Goal: Task Accomplishment & Management: Manage account settings

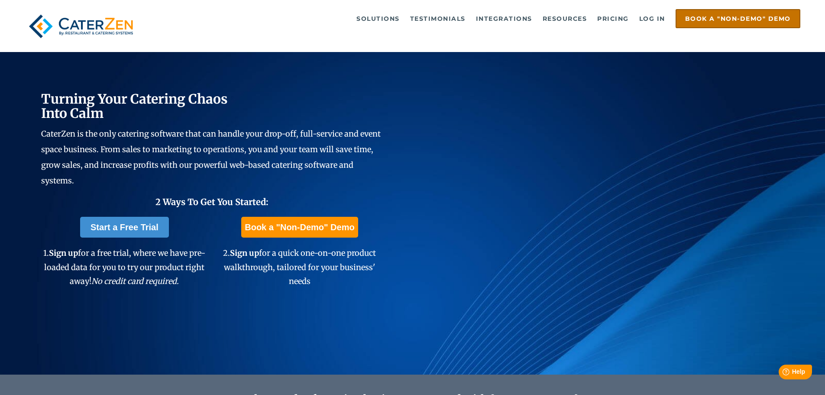
click at [676, 15] on link "Book a "Non-Demo" Demo" at bounding box center [738, 18] width 125 height 19
click at [654, 14] on link "Log in" at bounding box center [652, 18] width 35 height 17
click at [661, 19] on link "Log in" at bounding box center [652, 18] width 35 height 17
click at [648, 22] on link "Log in" at bounding box center [652, 18] width 35 height 17
